Goal: Task Accomplishment & Management: Complete application form

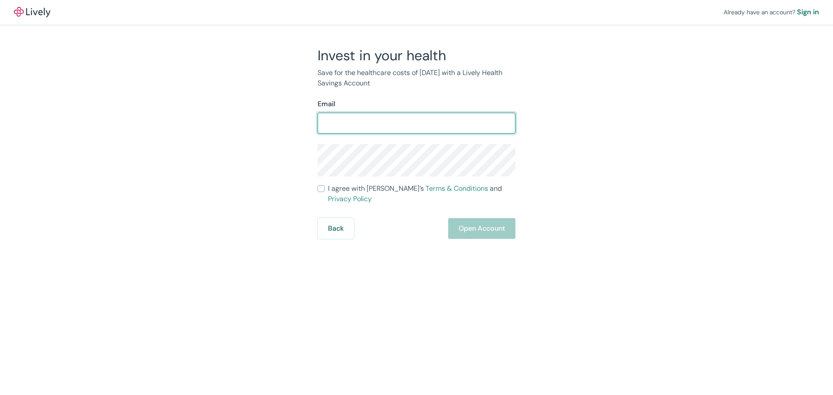
click at [0, 395] on com-1password-button at bounding box center [0, 395] width 0 height 0
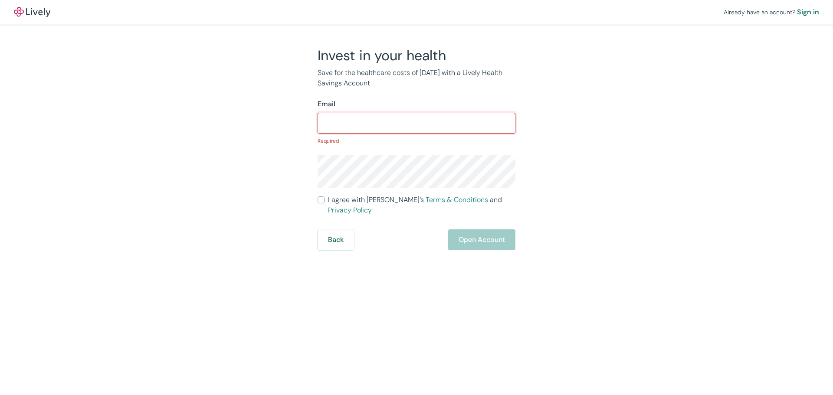
type input "[PERSON_NAME][EMAIL_ADDRESS][DOMAIN_NAME]"
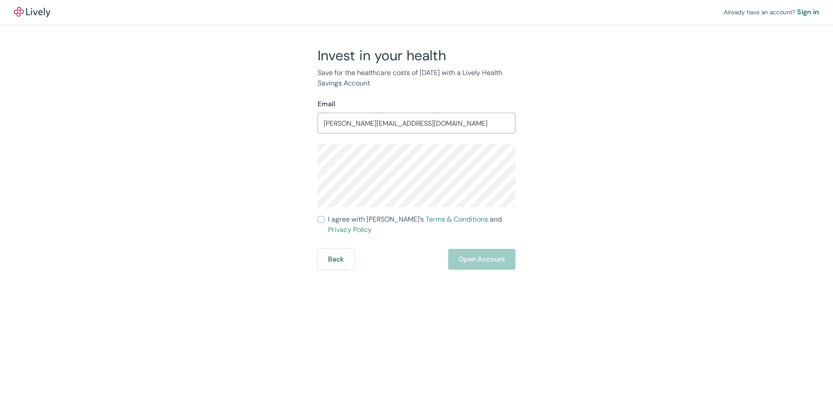
click at [585, 164] on div "Invest in your health Save for the healthcare costs of [DATE] with a Lively Hea…" at bounding box center [411, 158] width 416 height 223
click at [321, 220] on input "I agree with Lively’s Terms & Conditions and Privacy Policy" at bounding box center [320, 219] width 7 height 7
checkbox input "true"
click at [677, 233] on div "Already have an account? Sign in Invest in your health Save for the healthcare …" at bounding box center [416, 135] width 833 height 270
click at [483, 249] on button "Open Account" at bounding box center [481, 259] width 67 height 21
